Goal: Task Accomplishment & Management: Complete application form

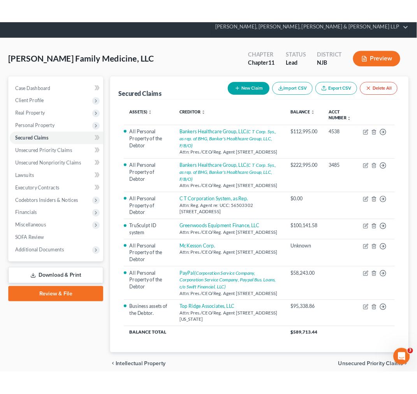
scroll to position [43, 0]
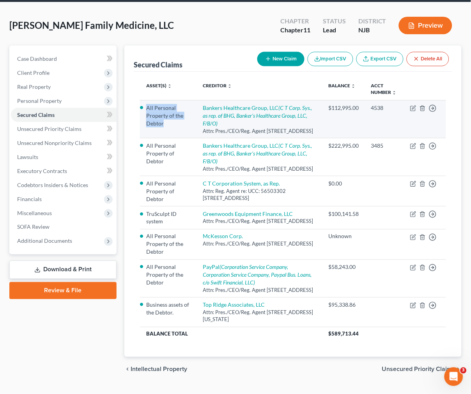
drag, startPoint x: 176, startPoint y: 123, endPoint x: 144, endPoint y: 108, distance: 35.0
click at [144, 108] on td "All Personal Property of the Debtor" at bounding box center [168, 119] width 56 height 38
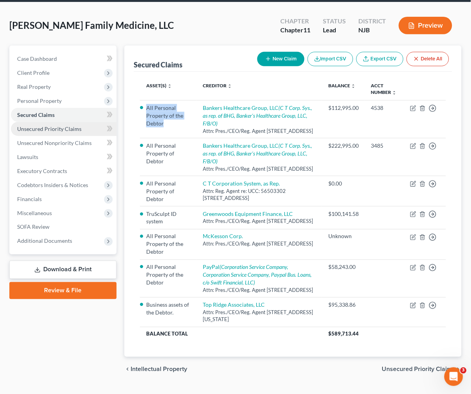
copy li "All Personal Property of the Debtor"
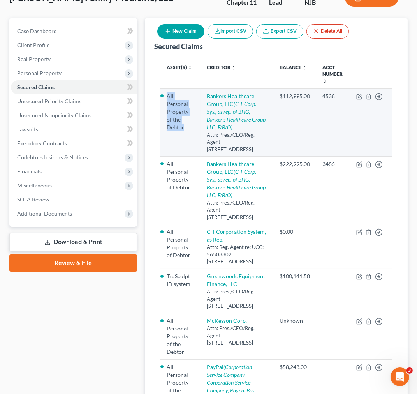
scroll to position [86, 0]
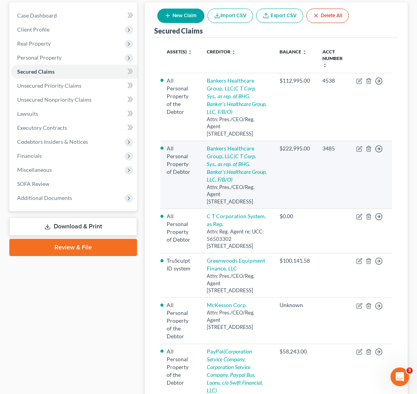
click at [274, 176] on td "$222,995.00" at bounding box center [294, 175] width 43 height 68
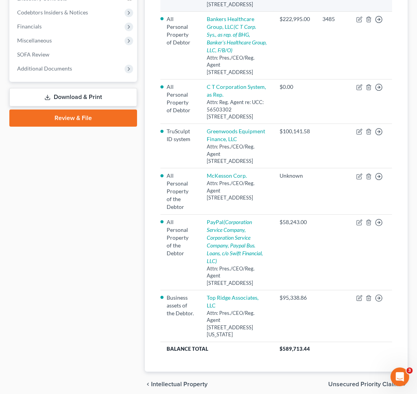
scroll to position [216, 0]
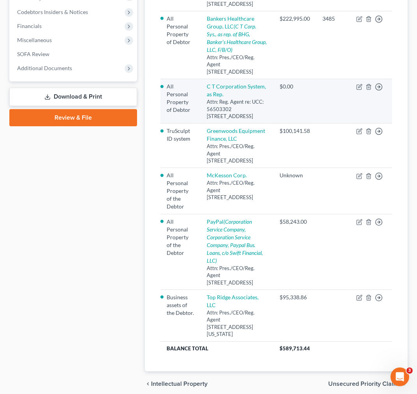
click at [240, 109] on div "Attn: Reg. Agent re: UCC: 56503302 [STREET_ADDRESS]" at bounding box center [237, 109] width 60 height 22
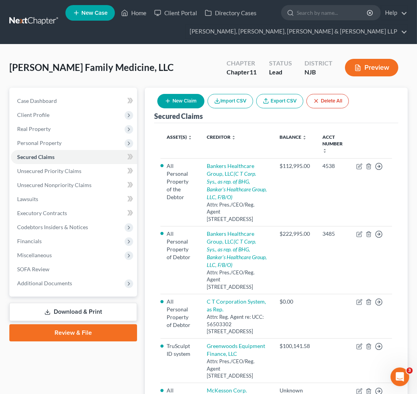
scroll to position [0, 0]
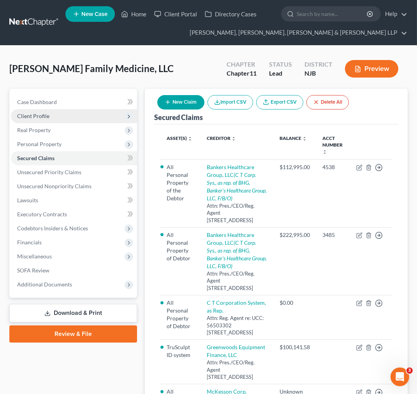
click at [116, 111] on span "Client Profile" at bounding box center [74, 116] width 126 height 14
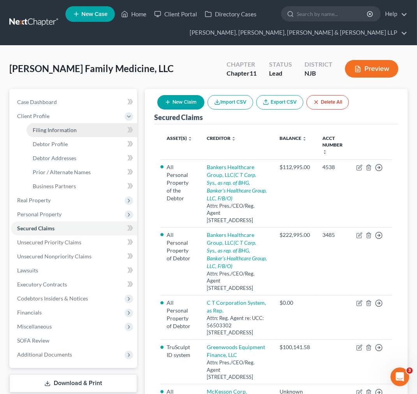
click at [107, 130] on link "Filing Information" at bounding box center [81, 130] width 111 height 14
select select "3"
select select "1"
select select "0"
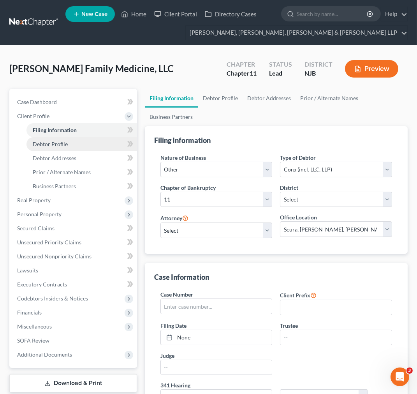
click at [106, 149] on link "Debtor Profile" at bounding box center [81, 144] width 111 height 14
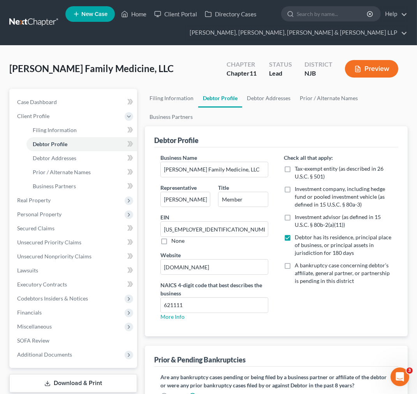
click at [264, 108] on ul "Filing Information Debtor Profile Debtor Addresses Prior / Alternate Names Busi…" at bounding box center [276, 107] width 263 height 37
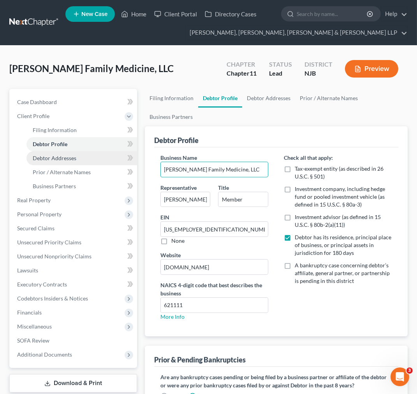
drag, startPoint x: 232, startPoint y: 167, endPoint x: 57, endPoint y: 160, distance: 174.7
click at [57, 160] on div "Petition Navigation Case Dashboard Payments Invoices Payments Payments Credit R…" at bounding box center [208, 262] width 406 height 346
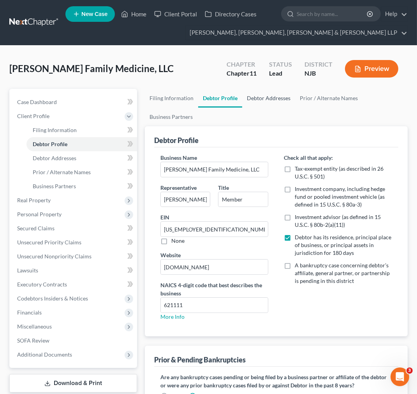
click at [279, 91] on link "Debtor Addresses" at bounding box center [268, 98] width 53 height 19
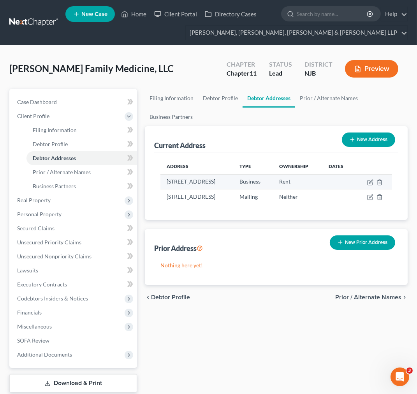
drag, startPoint x: 223, startPoint y: 188, endPoint x: 166, endPoint y: 182, distance: 57.2
click at [166, 182] on td "[STREET_ADDRESS]" at bounding box center [196, 181] width 73 height 15
copy td "[STREET_ADDRESS]"
click at [233, 162] on th "Address" at bounding box center [196, 167] width 73 height 16
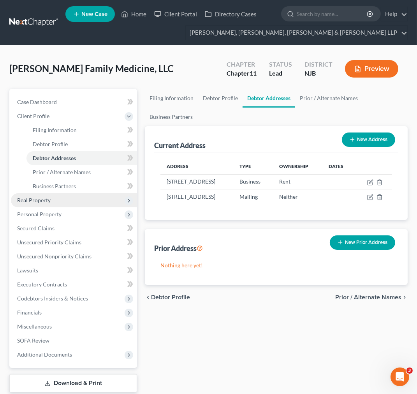
click at [87, 200] on span "Real Property" at bounding box center [74, 200] width 126 height 14
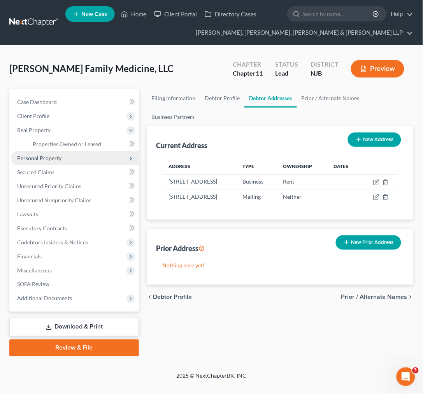
click at [70, 163] on span "Personal Property" at bounding box center [75, 158] width 128 height 14
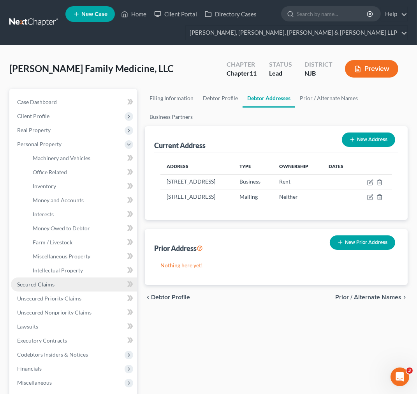
click at [64, 280] on link "Secured Claims" at bounding box center [74, 284] width 126 height 14
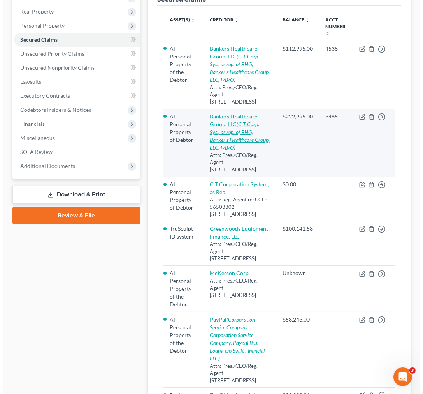
scroll to position [173, 0]
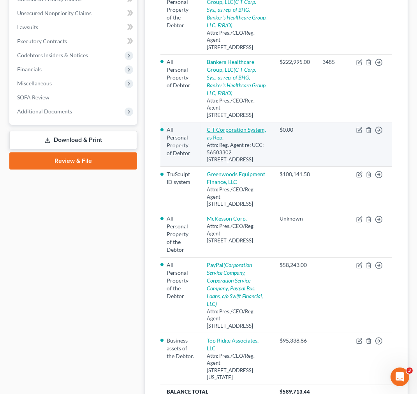
click at [233, 131] on link "C T Corporation System, as Rep." at bounding box center [236, 133] width 59 height 14
select select "4"
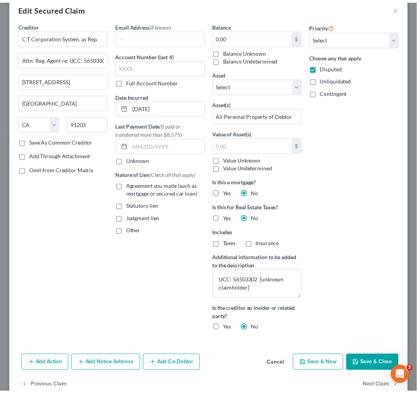
scroll to position [0, 0]
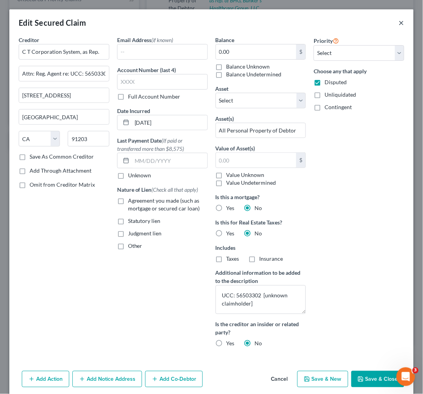
click at [399, 20] on button "×" at bounding box center [401, 22] width 5 height 9
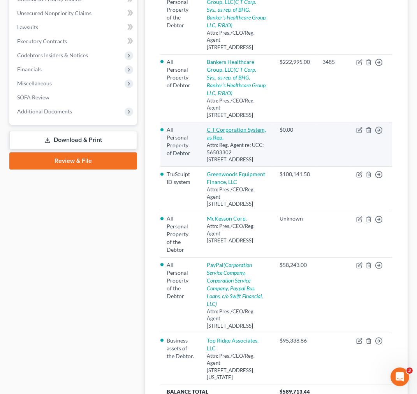
click at [238, 136] on link "C T Corporation System, as Rep." at bounding box center [236, 133] width 59 height 14
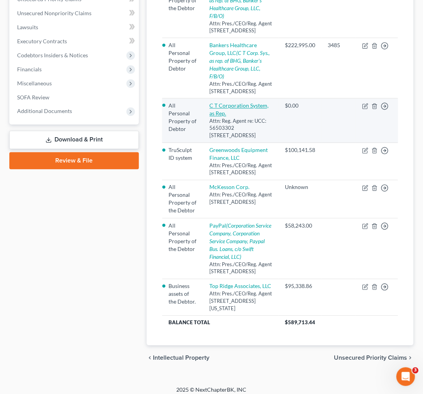
select select "4"
select select "0"
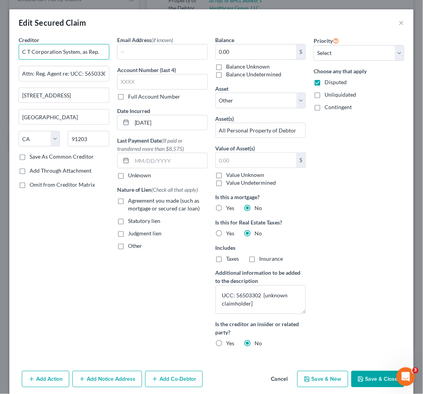
drag, startPoint x: 102, startPoint y: 49, endPoint x: -62, endPoint y: 51, distance: 164.0
click at [0, 51] on html "Home New Case Client Portal Directory Cases Scura Wigfield, [PERSON_NAME], [PER…" at bounding box center [211, 113] width 423 height 573
click at [399, 19] on button "×" at bounding box center [401, 22] width 5 height 9
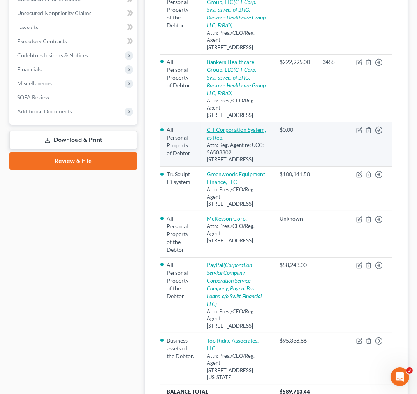
click at [238, 129] on link "C T Corporation System, as Rep." at bounding box center [236, 133] width 59 height 14
select select "4"
select select "0"
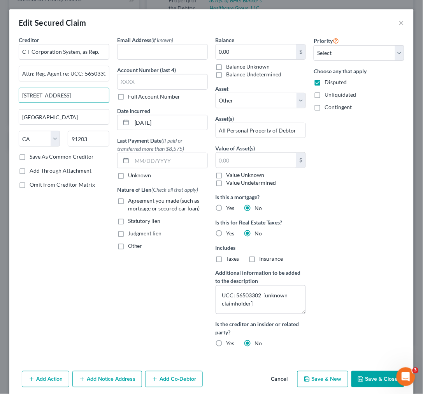
drag, startPoint x: 97, startPoint y: 93, endPoint x: -68, endPoint y: 93, distance: 164.8
click at [0, 93] on html "Home New Case Client Portal Directory Cases Scura Wigfield, [PERSON_NAME], [PER…" at bounding box center [211, 113] width 423 height 573
drag, startPoint x: 84, startPoint y: 109, endPoint x: 71, endPoint y: 117, distance: 14.8
click at [84, 110] on input "[GEOGRAPHIC_DATA]" at bounding box center [64, 116] width 90 height 15
drag, startPoint x: 68, startPoint y: 117, endPoint x: -19, endPoint y: 117, distance: 86.5
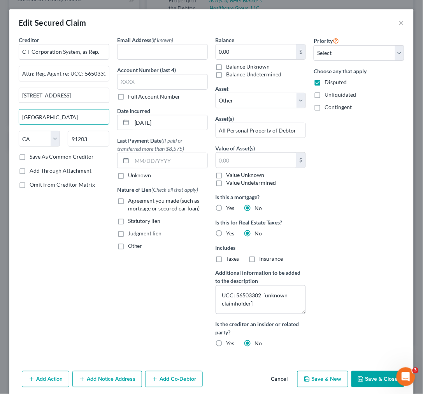
click at [0, 117] on html "Home New Case Client Portal Directory Cases Scura Wigfield, [PERSON_NAME], [PER…" at bounding box center [211, 113] width 423 height 573
click at [399, 24] on button "×" at bounding box center [401, 22] width 5 height 9
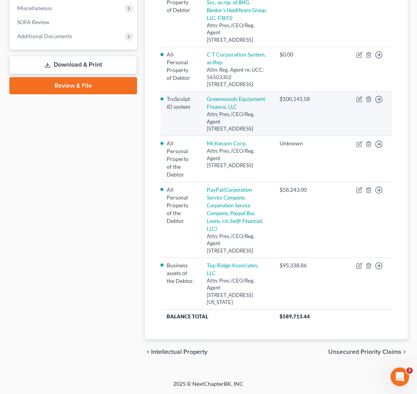
scroll to position [259, 0]
click at [243, 95] on td "Greenwoods Equipment Finance, LLC Attn: Pres./CEO/Reg. Agent [STREET_ADDRESS]" at bounding box center [237, 114] width 73 height 44
click at [238, 99] on link "Greenwoods Equipment Finance, LLC" at bounding box center [236, 102] width 58 height 14
select select "52"
select select "0"
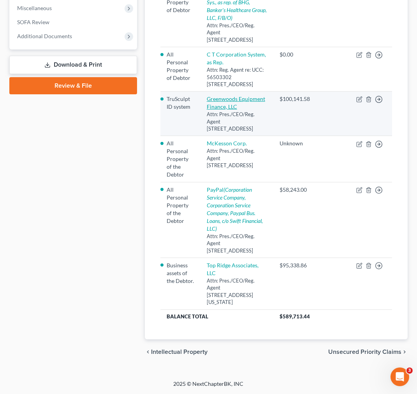
select select "0"
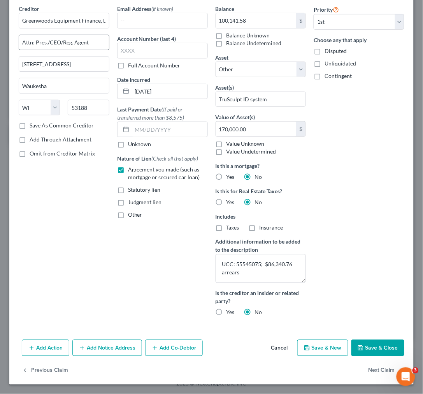
scroll to position [0, 0]
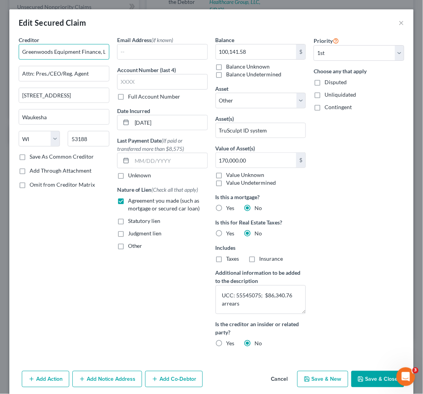
drag, startPoint x: 37, startPoint y: 51, endPoint x: 29, endPoint y: 52, distance: 7.8
click at [36, 51] on input "Greenwoods Equipment Finance, LLC" at bounding box center [64, 52] width 91 height 16
drag, startPoint x: 20, startPoint y: 52, endPoint x: 141, endPoint y: 46, distance: 121.3
click at [141, 46] on div "Creditor * Greenwoods Equipment Finance, LLC Attn: Pres./CEO/Reg. Agent 3212 [G…" at bounding box center [212, 195] width 394 height 318
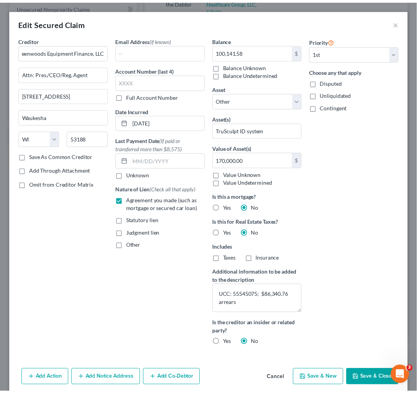
scroll to position [0, 0]
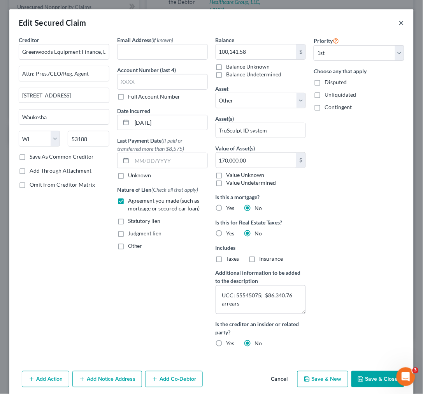
click at [399, 23] on button "×" at bounding box center [401, 22] width 5 height 9
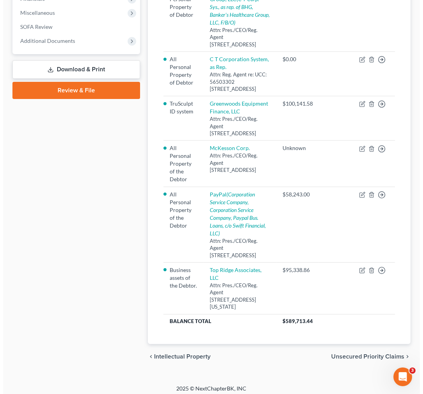
scroll to position [200, 0]
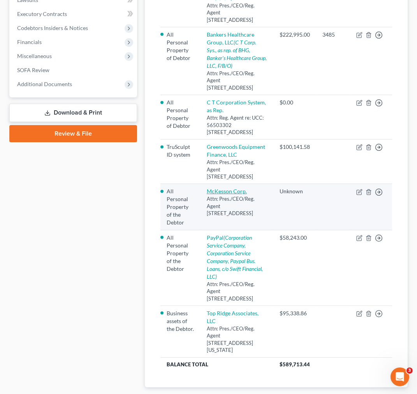
click at [243, 194] on link "McKesson Corp." at bounding box center [227, 191] width 40 height 7
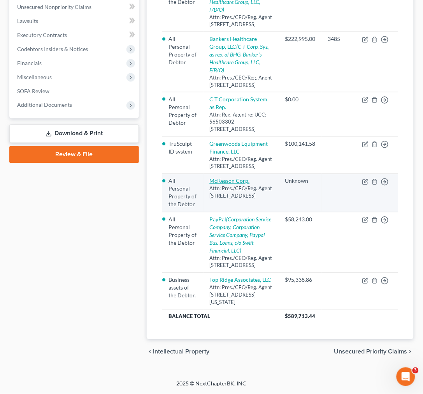
select select "9"
select select "0"
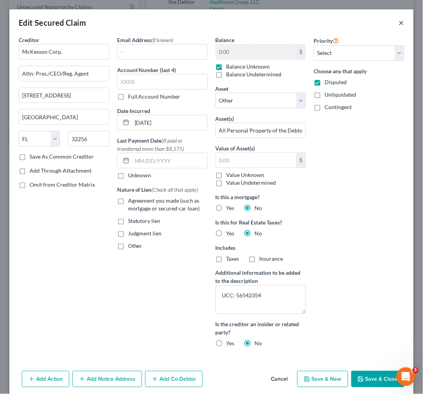
click at [399, 23] on button "×" at bounding box center [401, 22] width 5 height 9
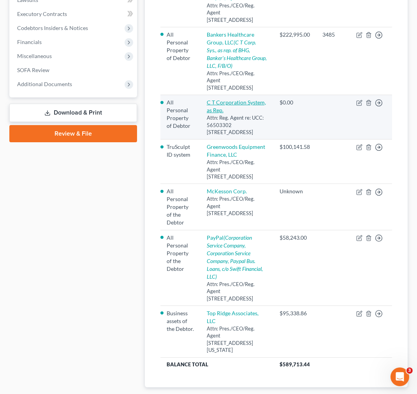
click at [240, 102] on link "C T Corporation System, as Rep." at bounding box center [236, 106] width 59 height 14
select select "4"
select select "0"
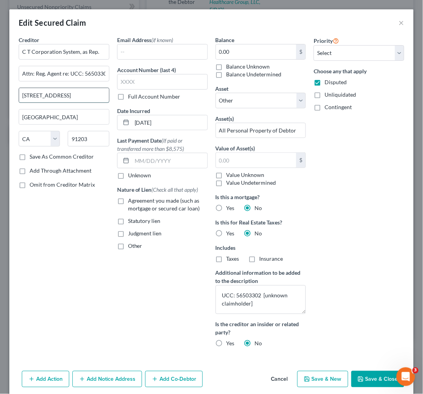
drag, startPoint x: 103, startPoint y: 92, endPoint x: 18, endPoint y: 90, distance: 84.5
click at [19, 90] on div "[STREET_ADDRESS]" at bounding box center [64, 96] width 91 height 16
click at [399, 21] on button "×" at bounding box center [401, 22] width 5 height 9
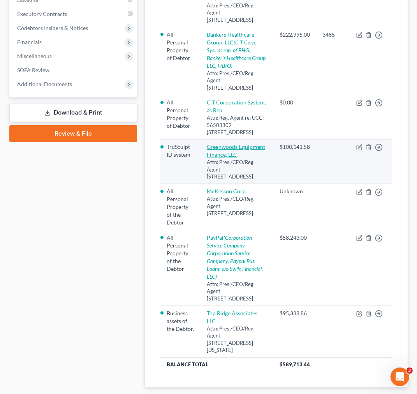
click at [236, 155] on link "Greenwoods Equipment Finance, LLC" at bounding box center [236, 150] width 58 height 14
select select "52"
select select "0"
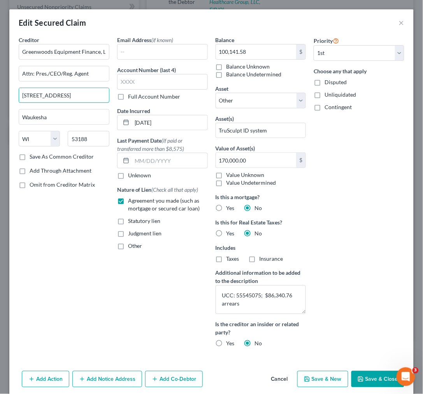
drag, startPoint x: 92, startPoint y: 91, endPoint x: -45, endPoint y: 93, distance: 136.7
click at [0, 93] on html "Home New Case Client Portal Directory Cases Scura Wigfield, [PERSON_NAME], [PER…" at bounding box center [211, 107] width 423 height 573
click at [78, 117] on input "Waukesha" at bounding box center [64, 116] width 90 height 15
drag, startPoint x: 28, startPoint y: 118, endPoint x: -21, endPoint y: 116, distance: 49.5
click at [0, 116] on html "Home New Case Client Portal Directory Cases Scura Wigfield, [PERSON_NAME], [PER…" at bounding box center [211, 107] width 423 height 573
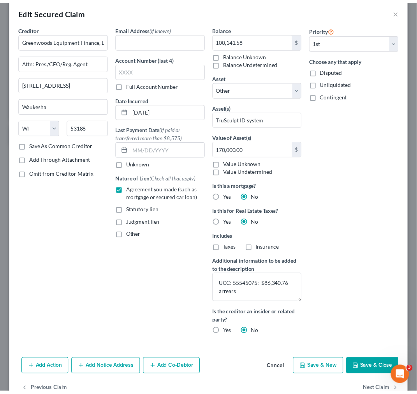
scroll to position [0, 0]
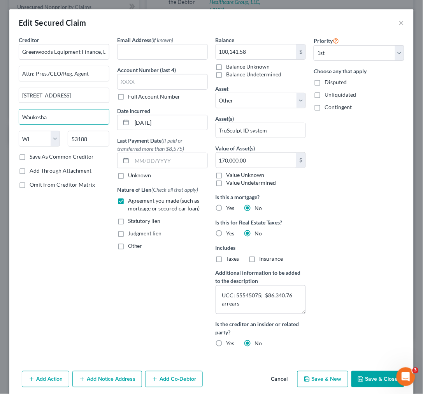
click at [77, 224] on div "Creditor * Greenwoods Equipment Finance, LLC Attn: Pres./CEO/Reg. Agent 3212 [G…" at bounding box center [64, 195] width 99 height 318
click at [399, 21] on button "×" at bounding box center [401, 22] width 5 height 9
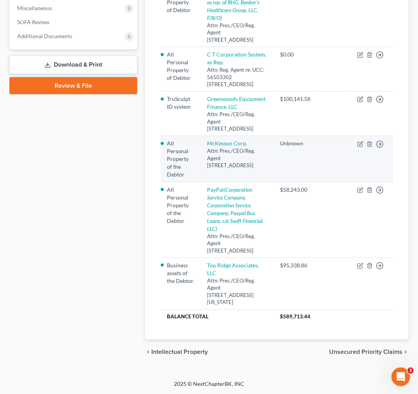
scroll to position [260, 0]
click at [227, 146] on link "McKesson Corp." at bounding box center [227, 143] width 40 height 7
select select "9"
select select "0"
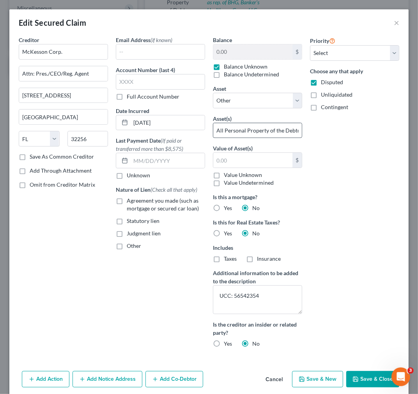
scroll to position [243, 0]
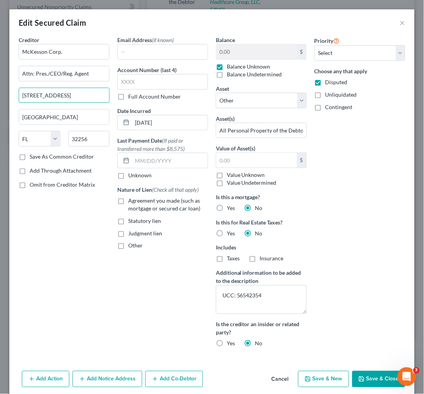
drag, startPoint x: 81, startPoint y: 91, endPoint x: 7, endPoint y: 90, distance: 74.0
click at [7, 90] on div "Edit Secured Claim × Creditor * McKesson Corp. Attn: Pres./CEO/Reg. Agent [GEOG…" at bounding box center [212, 197] width 424 height 394
click at [72, 97] on input "[STREET_ADDRESS]" at bounding box center [64, 95] width 90 height 15
drag, startPoint x: 73, startPoint y: 94, endPoint x: 48, endPoint y: 112, distance: 30.4
click at [43, 118] on div "Creditor * McKesson Corp. Attn: Pres./CEO/Reg. Agent [GEOGRAPHIC_DATA] [GEOGRAP…" at bounding box center [64, 94] width 91 height 117
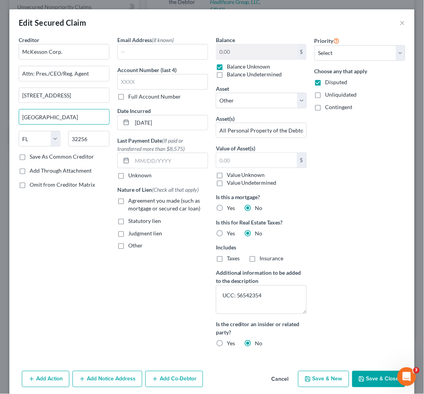
drag, startPoint x: 54, startPoint y: 118, endPoint x: -10, endPoint y: 111, distance: 64.2
click at [0, 111] on html "Home New Case Client Portal Directory Cases Scura Wigfield, [PERSON_NAME], [PER…" at bounding box center [212, 107] width 424 height 573
click at [400, 22] on button "×" at bounding box center [402, 22] width 5 height 9
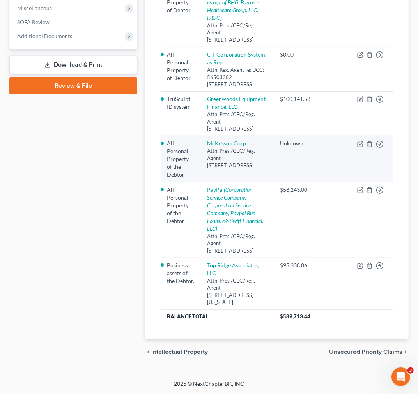
scroll to position [260, 0]
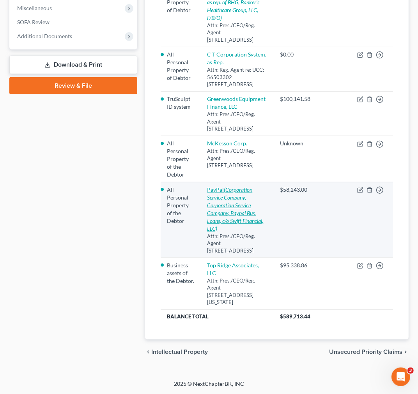
click at [247, 217] on icon "(Corporation Service Company, Corporation Service Company, Paypal Bus. Loans, c…" at bounding box center [235, 209] width 56 height 46
select select "4"
select select "0"
select select "1"
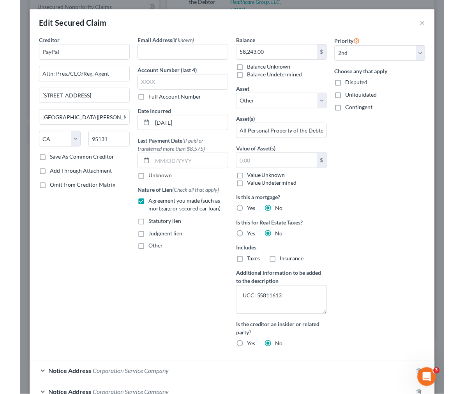
scroll to position [153, 0]
